Goal: Transaction & Acquisition: Purchase product/service

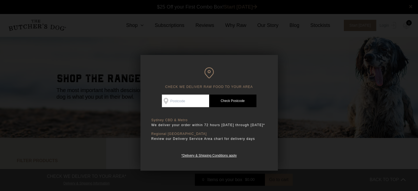
click at [261, 67] on div "CHECK WE DELIVER RAW FOOD TO YOUR AREA Good news! We deliver to your area Check…" at bounding box center [208, 113] width 137 height 116
click at [76, 76] on div at bounding box center [209, 95] width 418 height 191
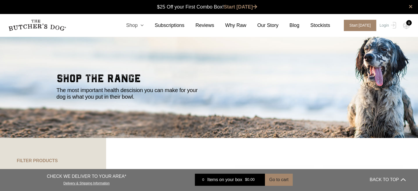
click at [144, 25] on icon at bounding box center [141, 25] width 6 height 5
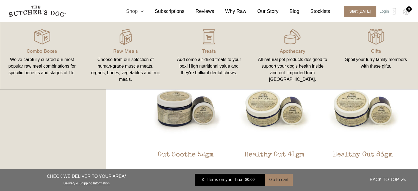
scroll to position [439, 0]
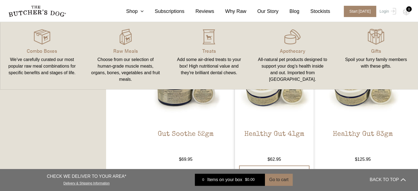
click at [253, 132] on h2 "Healthy Gut 41gm" at bounding box center [274, 143] width 79 height 26
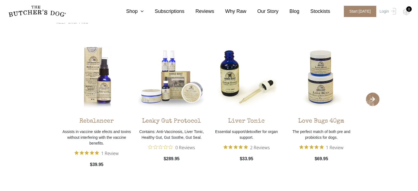
scroll to position [686, 0]
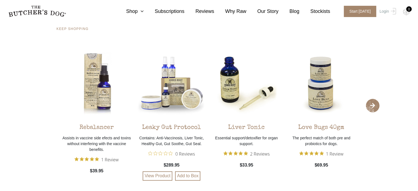
click at [173, 125] on div "Leaky Gut Protocol" at bounding box center [171, 125] width 59 height 13
click at [161, 174] on link "View Product" at bounding box center [157, 175] width 30 height 9
